Goal: Find contact information: Find contact information

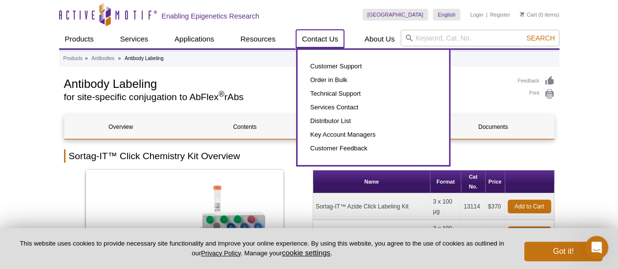
click at [316, 38] on link "Contact Us" at bounding box center [320, 39] width 48 height 19
